Goal: Task Accomplishment & Management: Manage account settings

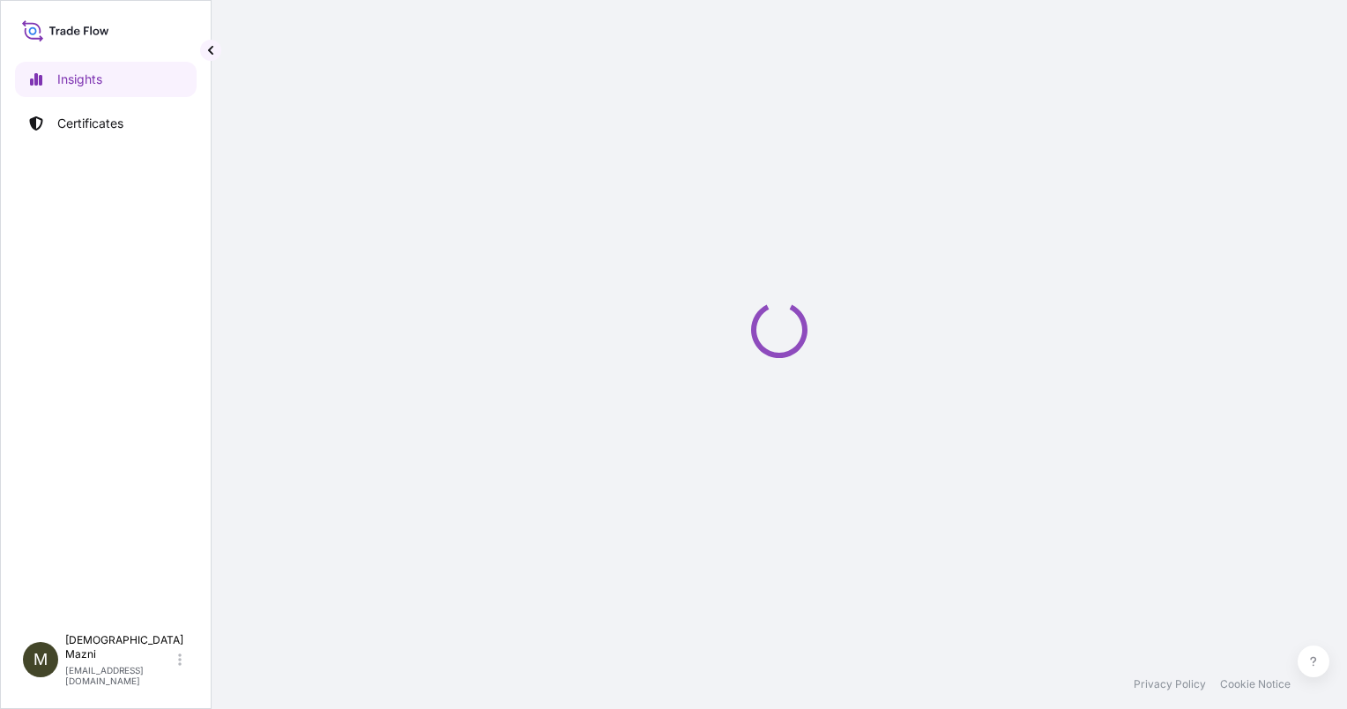
select select "2025"
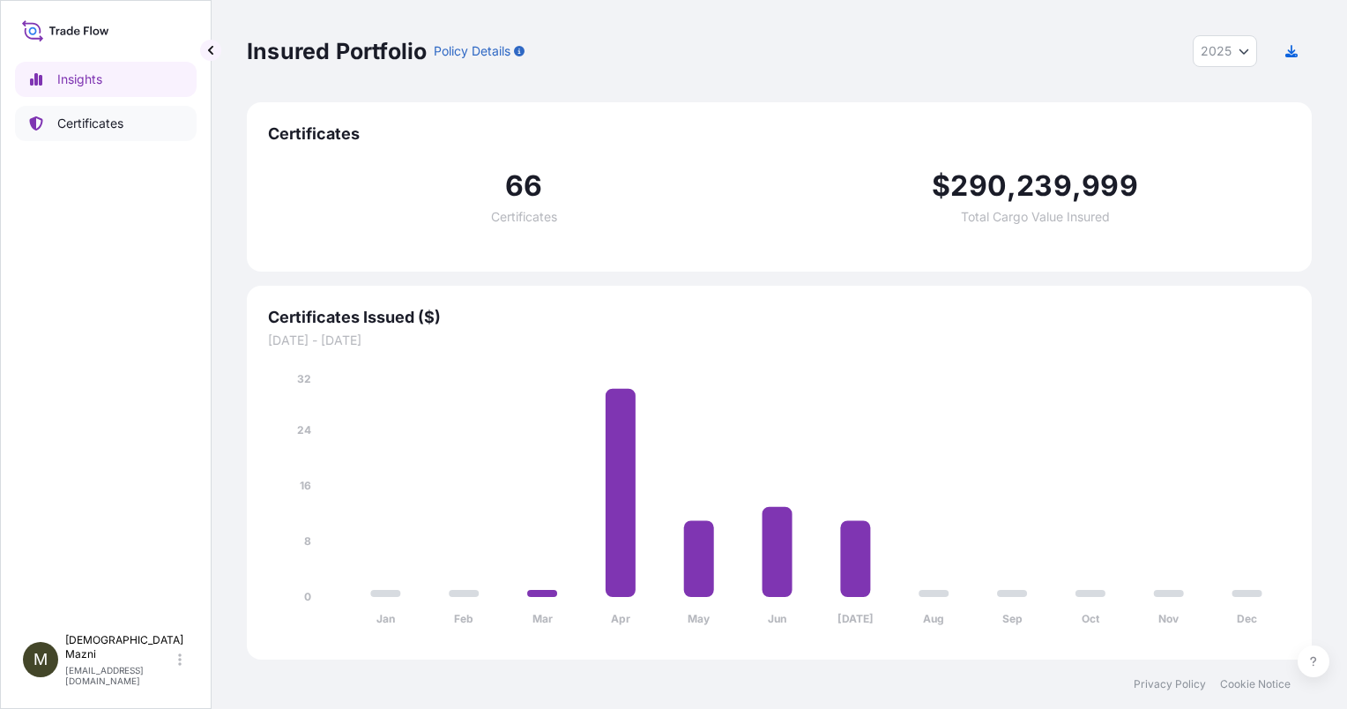
click at [122, 133] on link "Certificates" at bounding box center [106, 123] width 182 height 35
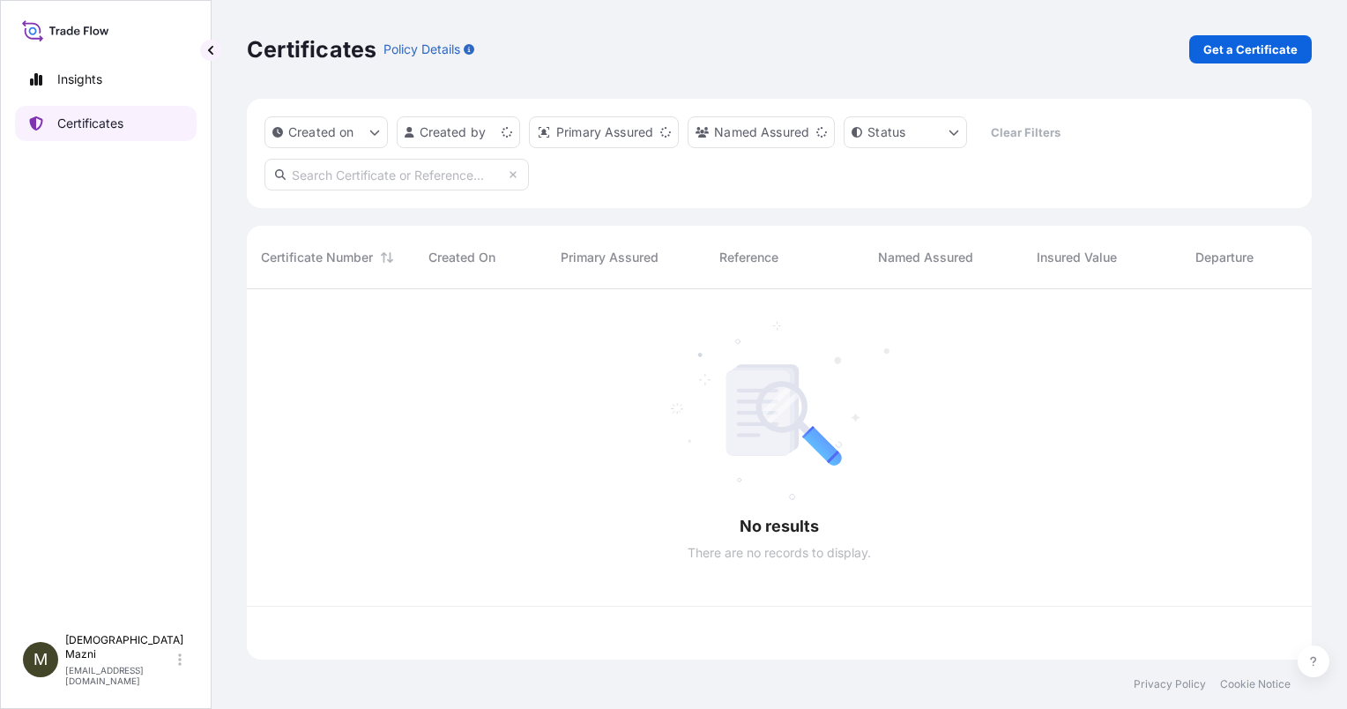
scroll to position [367, 1051]
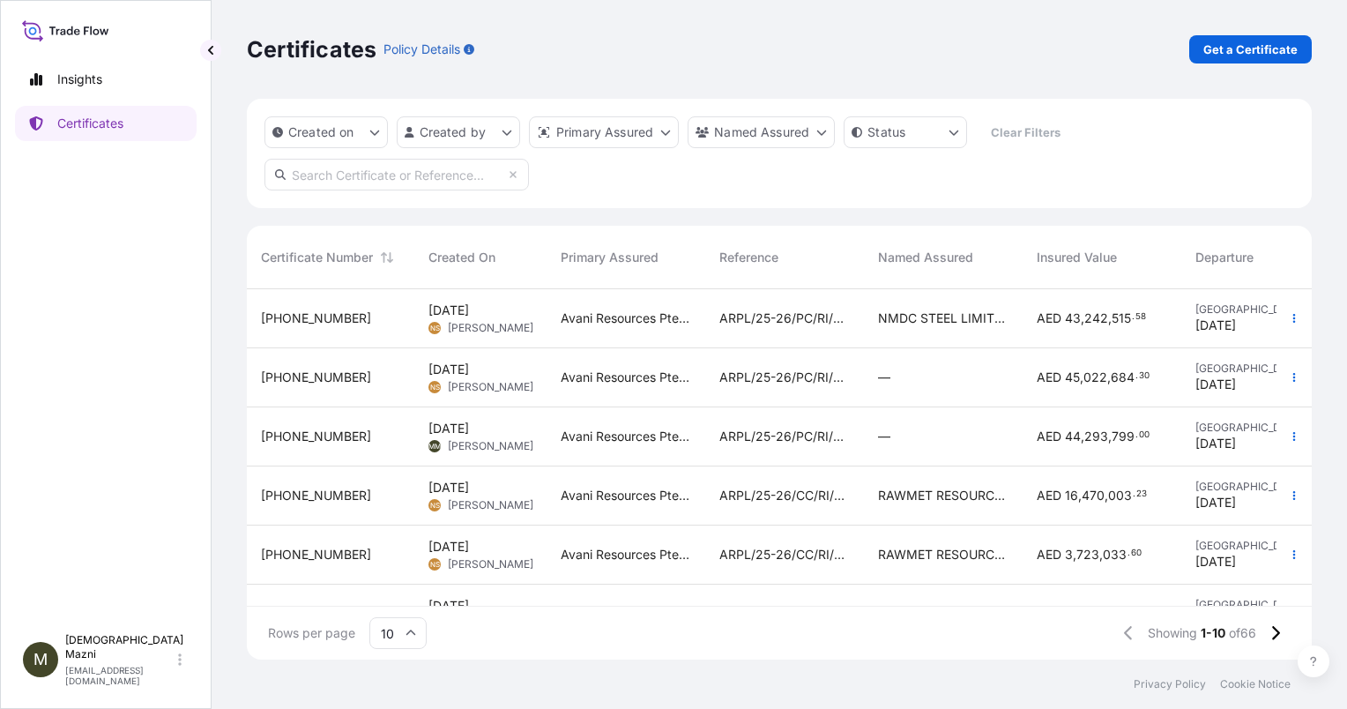
click at [368, 441] on div "31988-73-1" at bounding box center [330, 437] width 139 height 18
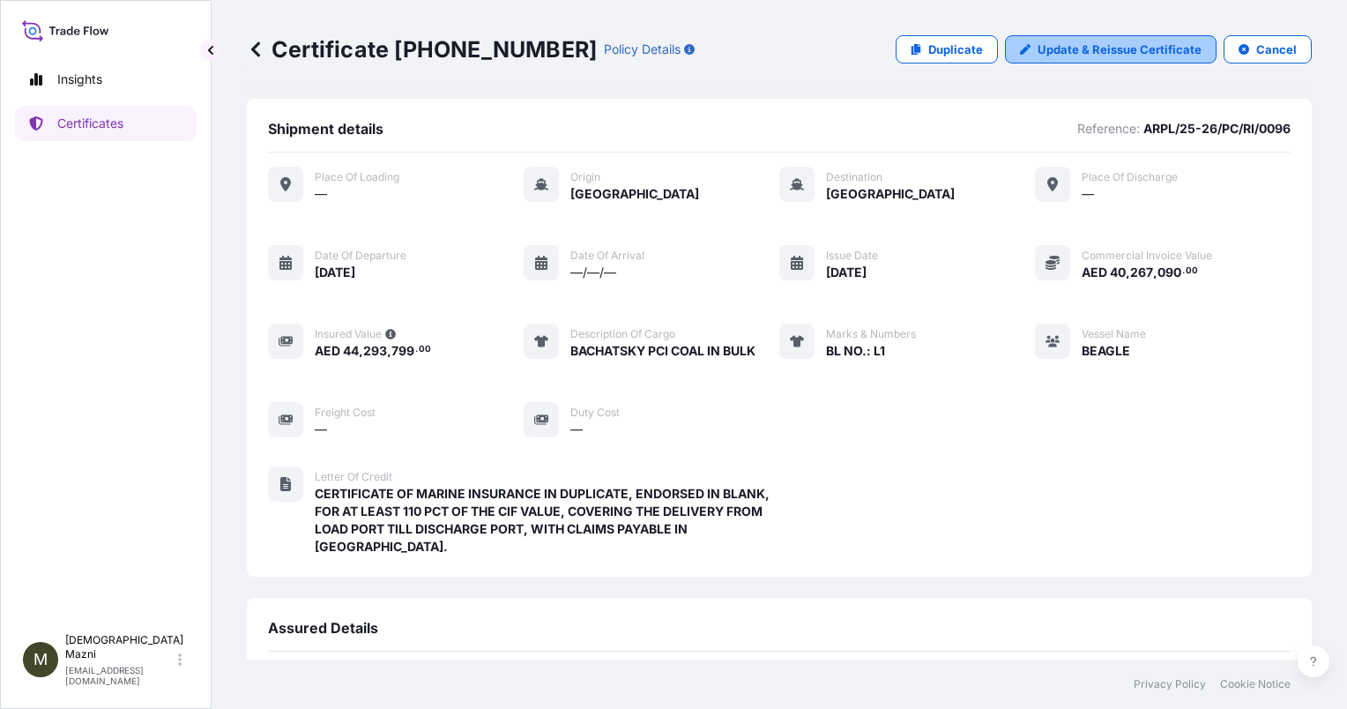
click at [1113, 49] on p "Update & Reissue Certificate" at bounding box center [1120, 50] width 164 height 18
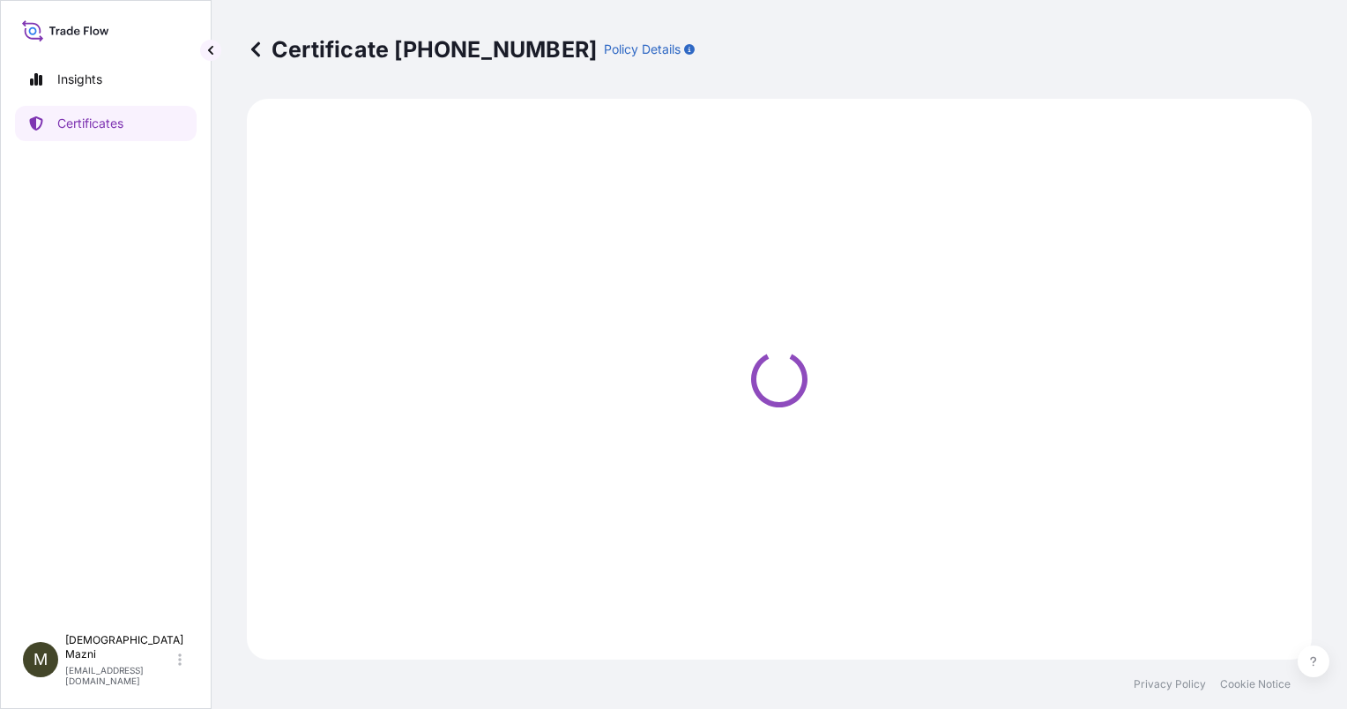
select select "Sea"
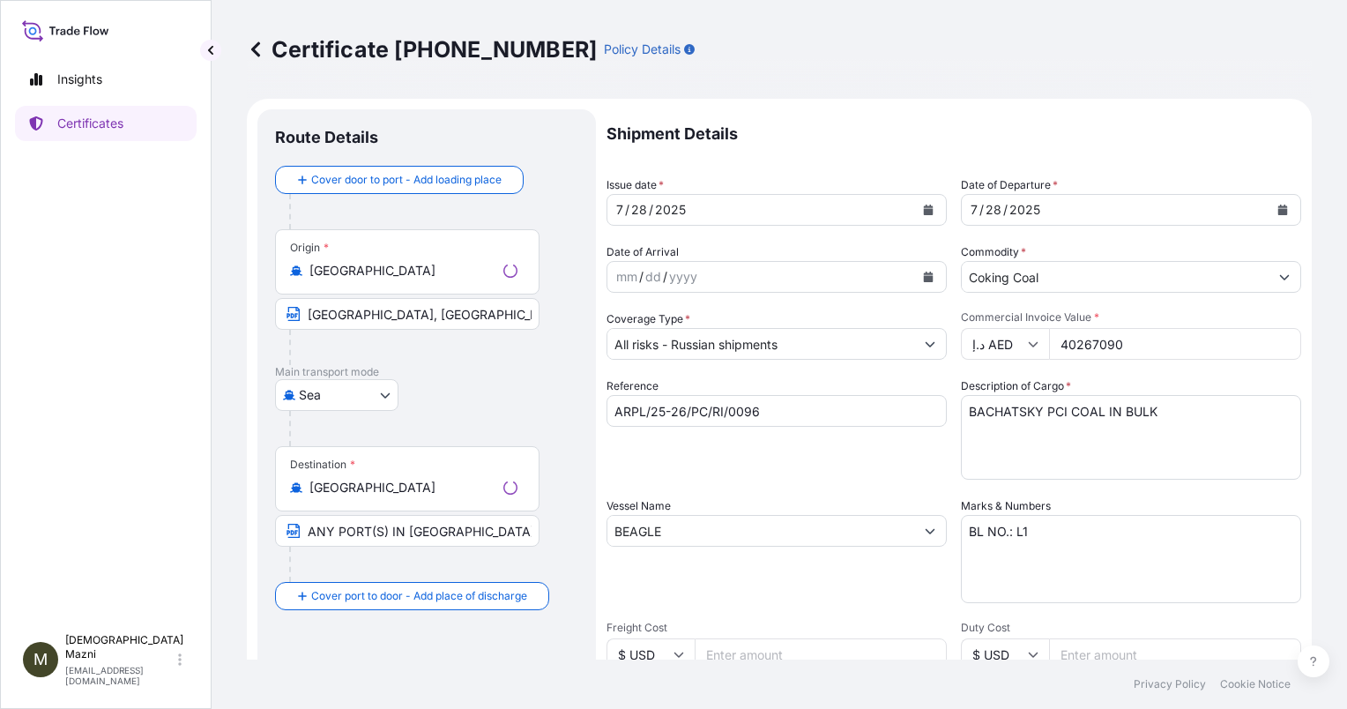
select select "31988"
drag, startPoint x: 1138, startPoint y: 341, endPoint x: 956, endPoint y: 338, distance: 182.5
click at [961, 338] on div "د.إ AED 40267090" at bounding box center [1131, 344] width 340 height 32
type input "40208630"
click at [1316, 446] on div "Certificate 31988-73-1 Policy Details Route Details Cover door to port - Add lo…" at bounding box center [779, 329] width 1135 height 659
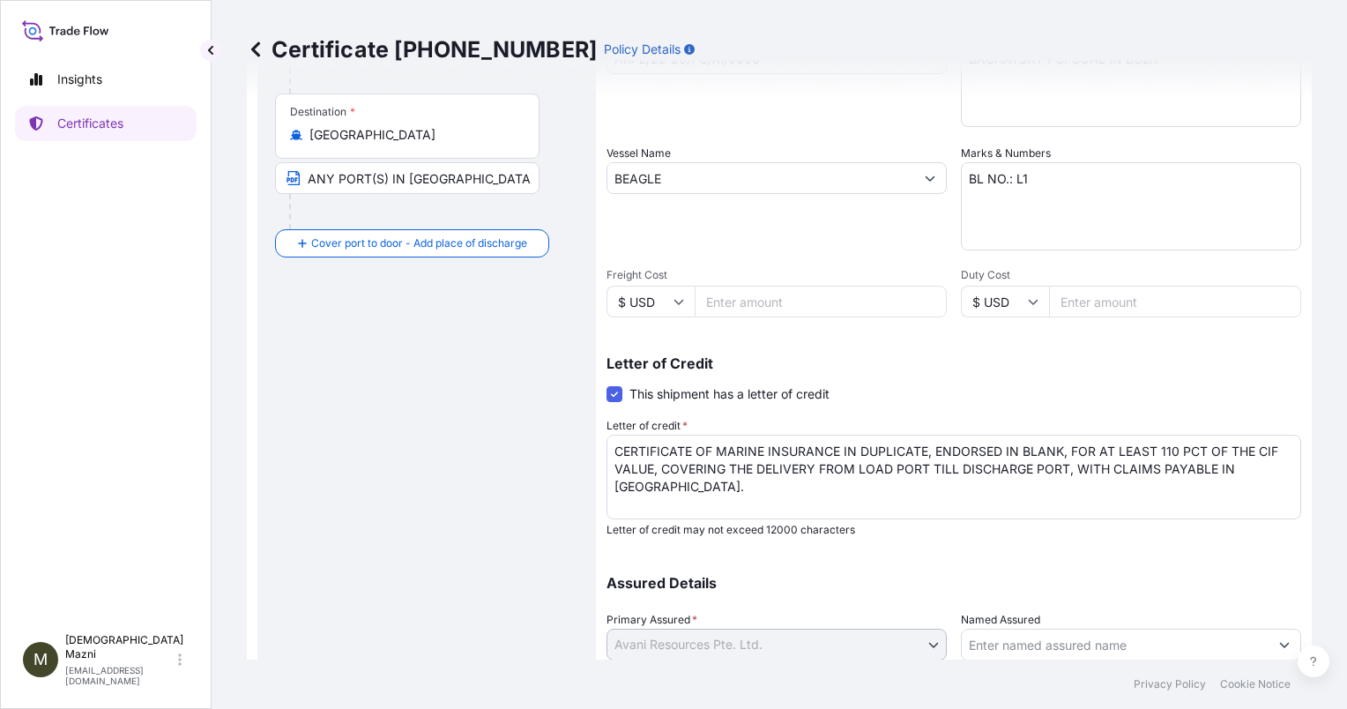
scroll to position [483, 0]
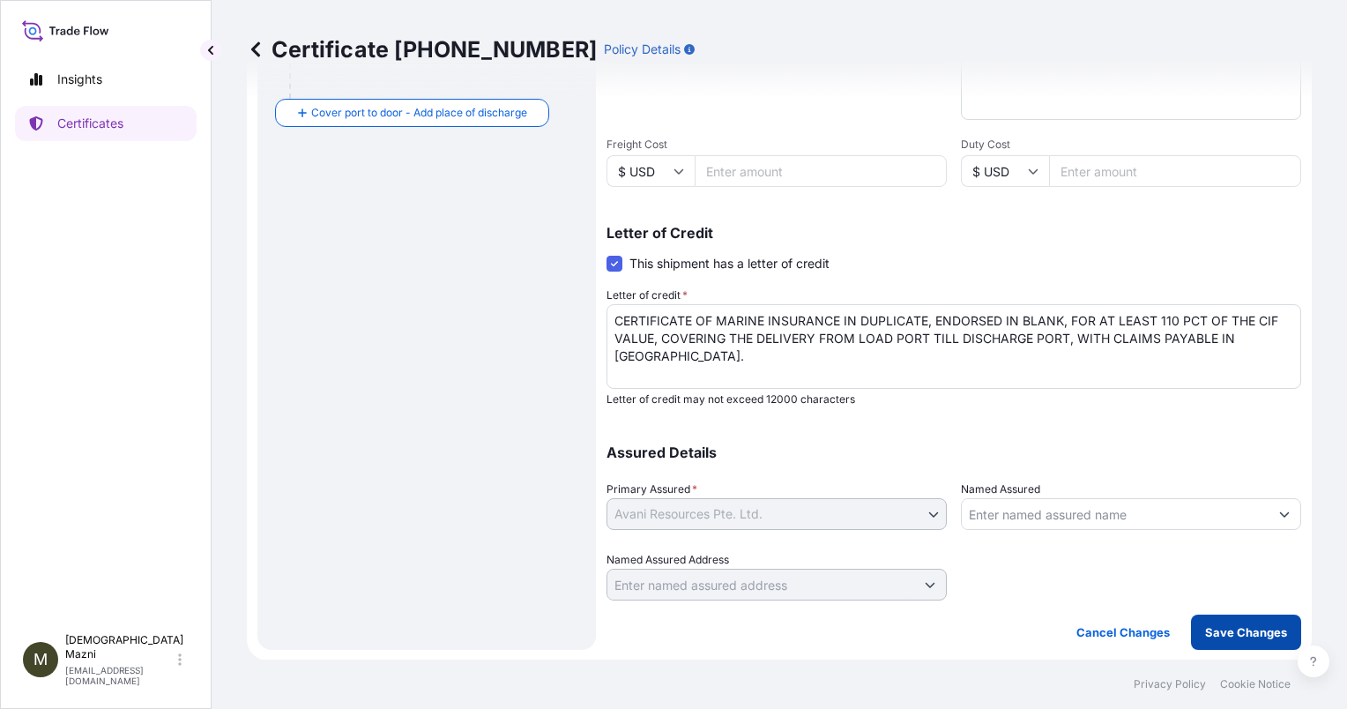
click at [1231, 628] on p "Save Changes" at bounding box center [1246, 632] width 82 height 18
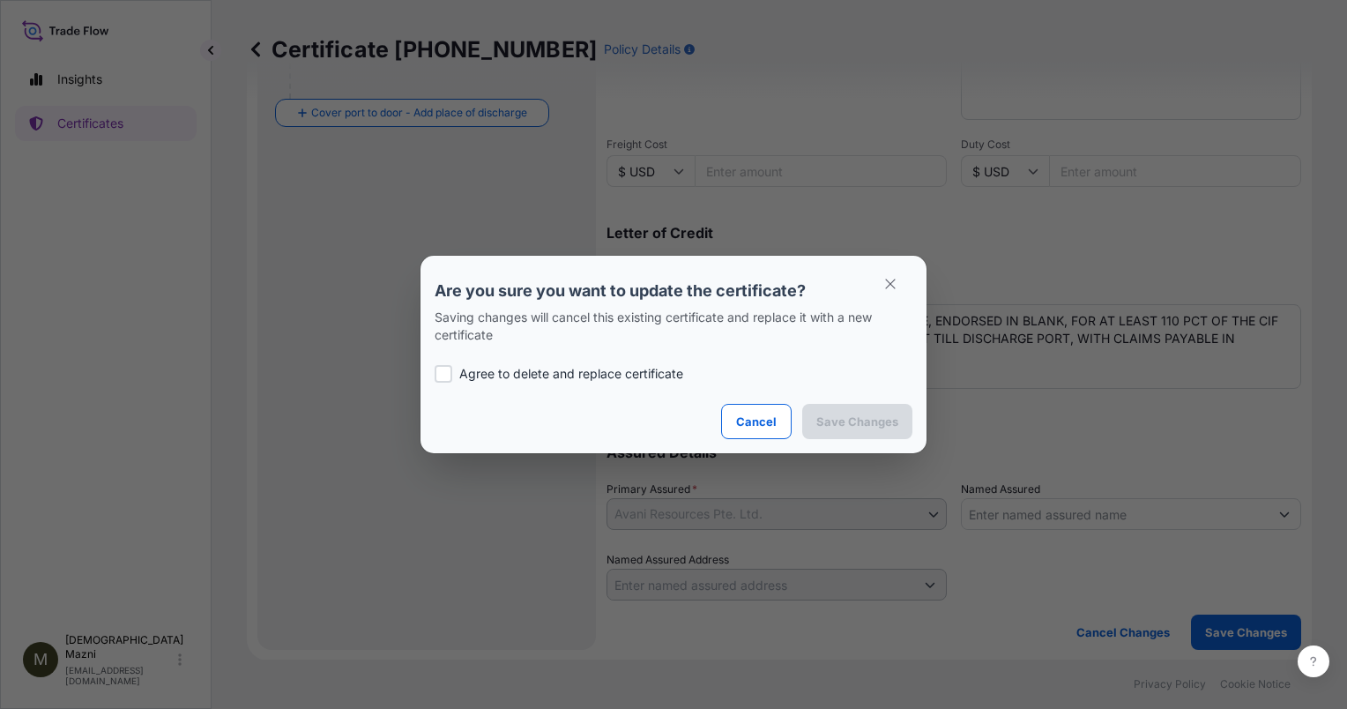
click at [577, 374] on p "Agree to delete and replace certificate" at bounding box center [571, 374] width 224 height 18
checkbox input "true"
click at [870, 427] on p "Save Changes" at bounding box center [857, 422] width 82 height 18
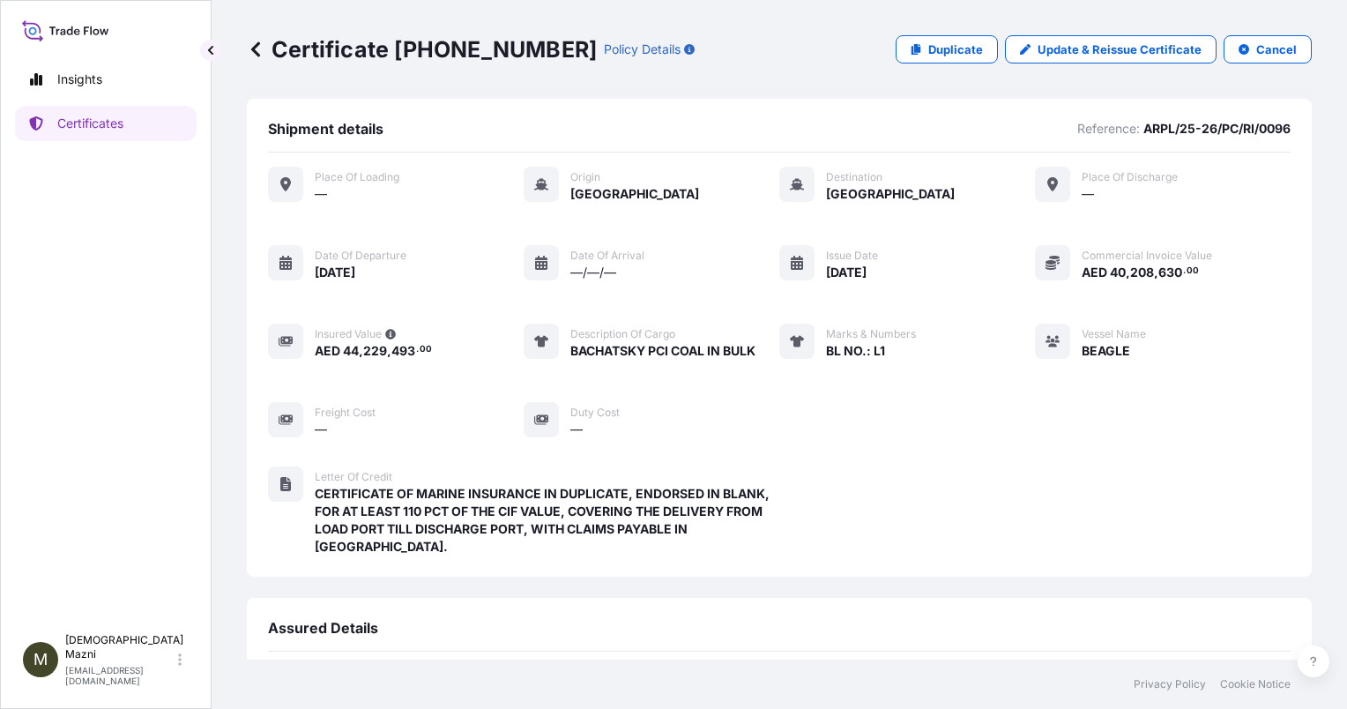
scroll to position [226, 0]
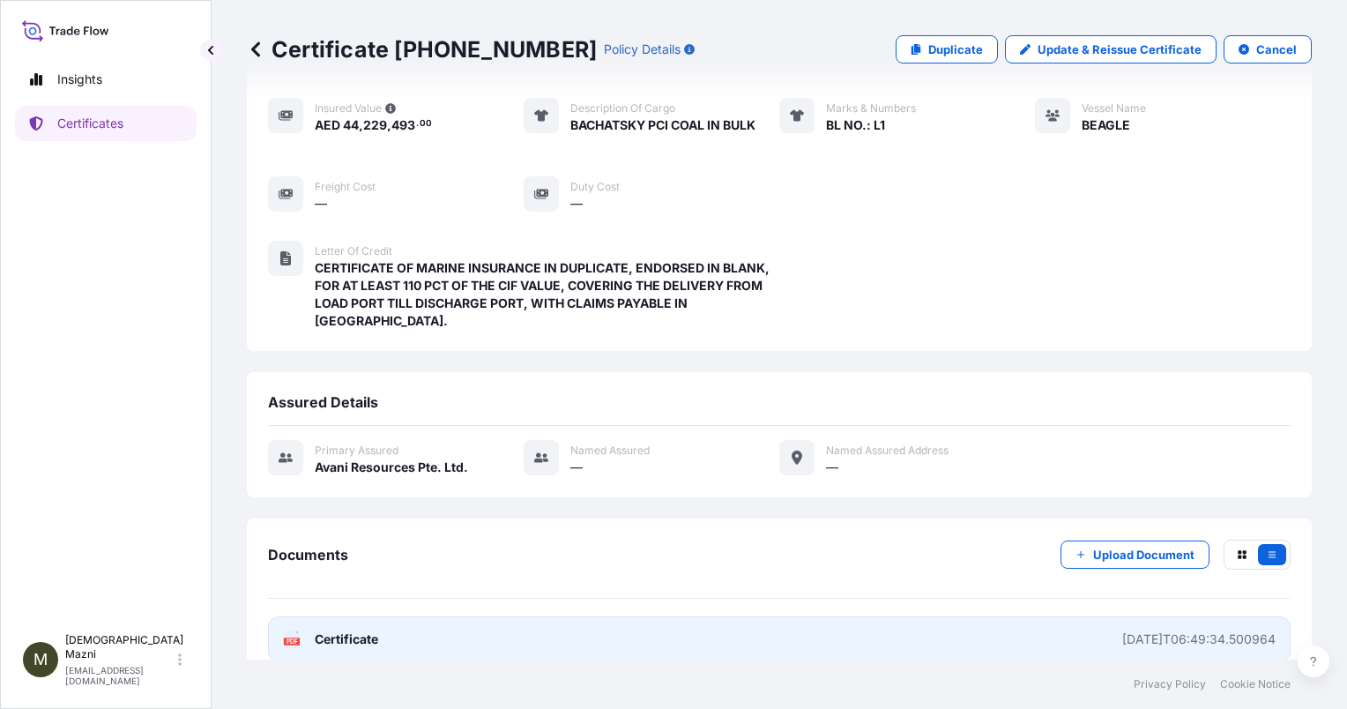
click at [1122, 630] on div "2025-08-11T06:49:34.500964" at bounding box center [1198, 639] width 153 height 18
